Goal: Transaction & Acquisition: Purchase product/service

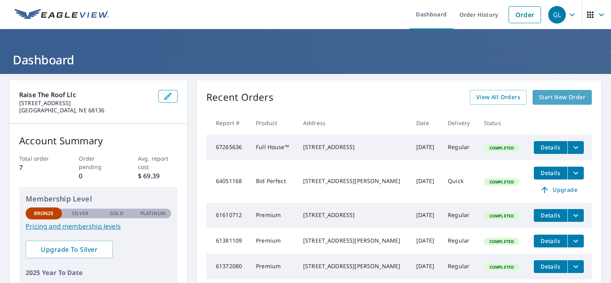
click at [554, 95] on span "Start New Order" at bounding box center [562, 97] width 46 height 10
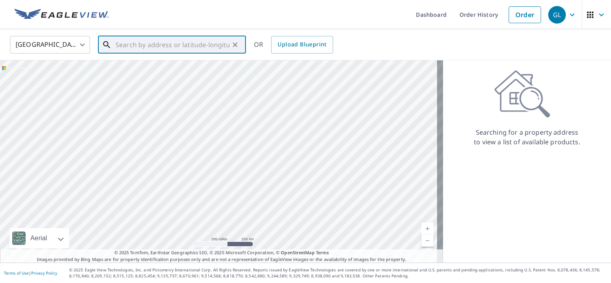
click at [195, 46] on input "text" at bounding box center [173, 45] width 114 height 22
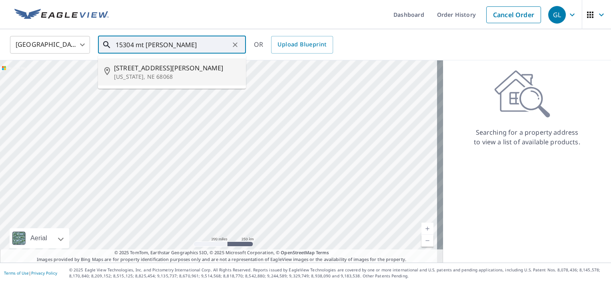
click at [137, 73] on p "Washington, NE 68068" at bounding box center [177, 77] width 126 height 8
type input "15304 Mt Vernon St Washington, NE 68068"
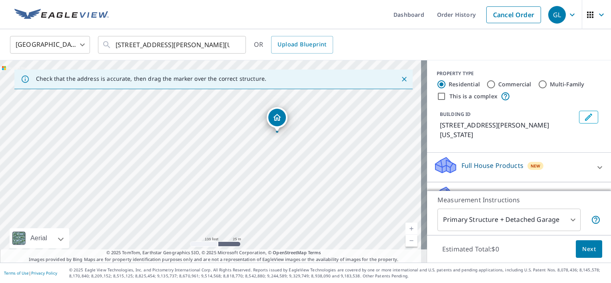
drag, startPoint x: 338, startPoint y: 160, endPoint x: 289, endPoint y: 153, distance: 49.3
click at [289, 153] on div "15304 Mt Vernon St Washington, NE 68068" at bounding box center [213, 161] width 427 height 202
click at [531, 221] on body "GL GL Dashboard Order History Cancel Order GL United States US ​ 15304 Mt Verno…" at bounding box center [305, 141] width 611 height 283
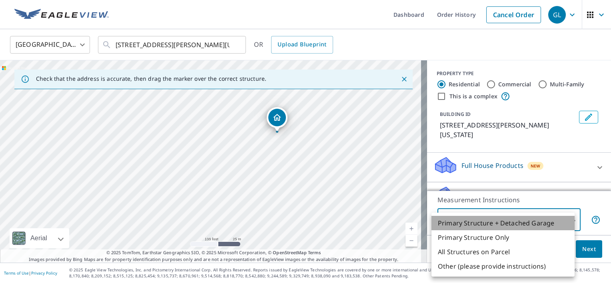
click at [510, 220] on li "Primary Structure + Detached Garage" at bounding box center [503, 223] width 143 height 14
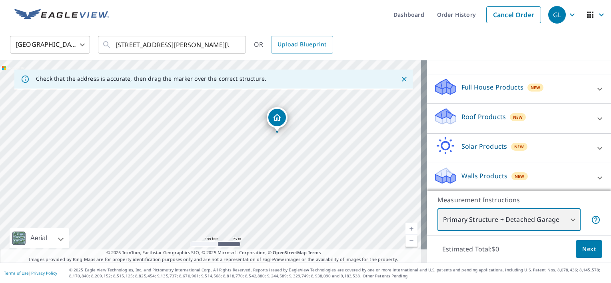
scroll to position [80, 0]
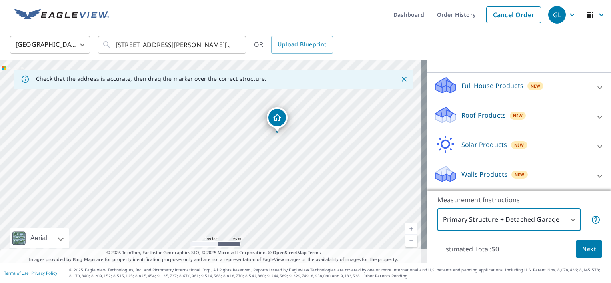
click at [479, 119] on p "Roof Products" at bounding box center [484, 115] width 44 height 10
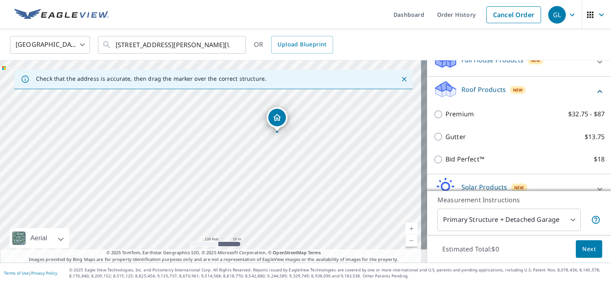
scroll to position [106, 0]
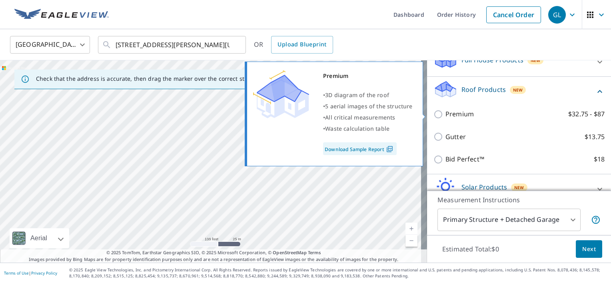
click at [446, 114] on p "Premium" at bounding box center [460, 114] width 28 height 10
click at [442, 114] on input "Premium $32.75 - $87" at bounding box center [440, 115] width 12 height 10
checkbox input "true"
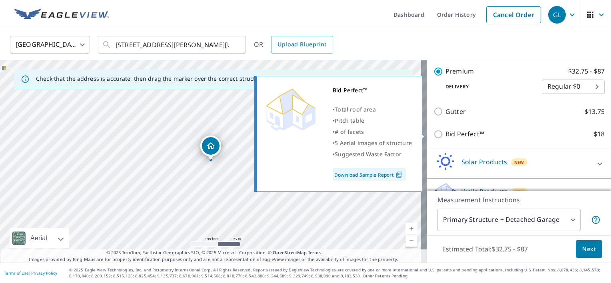
scroll to position [174, 0]
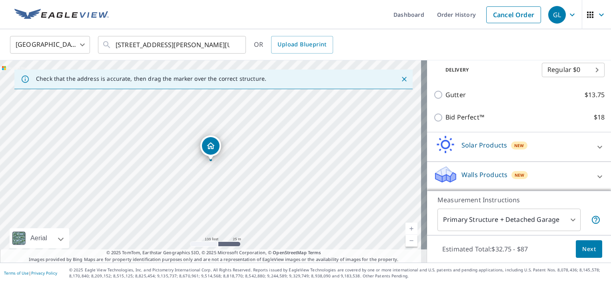
click at [213, 206] on div "15304 Mt Vernon St Washington, NE 68068" at bounding box center [213, 161] width 427 height 202
drag, startPoint x: 213, startPoint y: 206, endPoint x: 213, endPoint y: 192, distance: 13.6
click at [213, 192] on div "15304 Mt Vernon St Washington, NE 68068" at bounding box center [213, 161] width 427 height 202
drag, startPoint x: 206, startPoint y: 130, endPoint x: 212, endPoint y: 176, distance: 46.0
drag, startPoint x: 210, startPoint y: 146, endPoint x: 201, endPoint y: 104, distance: 42.3
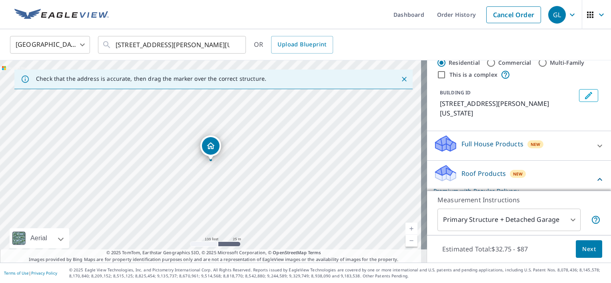
scroll to position [18, 0]
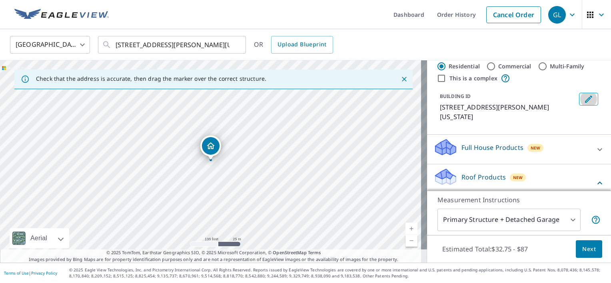
click at [584, 102] on icon "Edit building 1" at bounding box center [589, 99] width 10 height 10
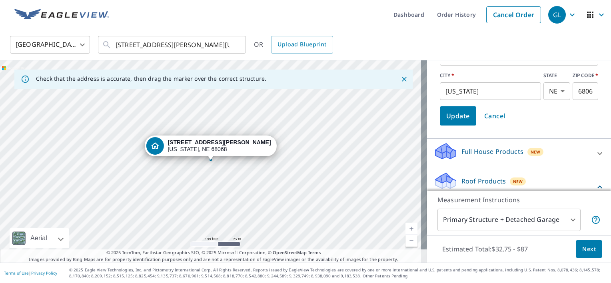
scroll to position [125, 0]
click at [492, 114] on span "Cancel" at bounding box center [494, 115] width 21 height 11
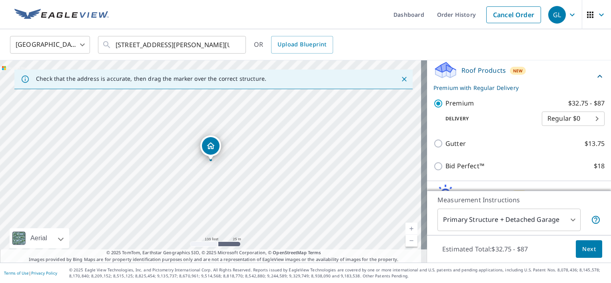
drag, startPoint x: 208, startPoint y: 146, endPoint x: 374, endPoint y: 198, distance: 174.5
click at [374, 198] on div "15304 Mt Vernon St Washington, NE 68068" at bounding box center [213, 161] width 427 height 202
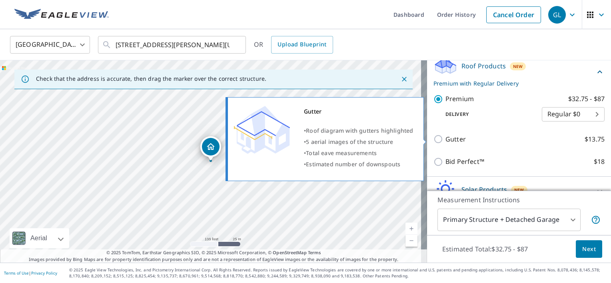
scroll to position [129, 0]
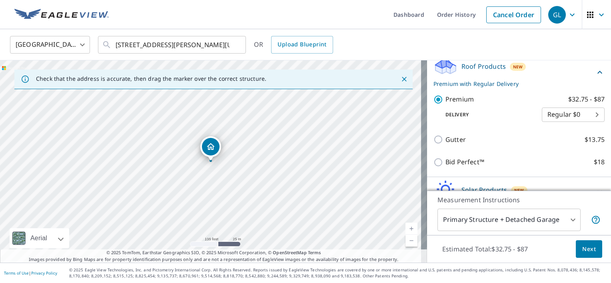
click at [582, 253] on span "Next" at bounding box center [589, 249] width 14 height 10
